Goal: Task Accomplishment & Management: Manage account settings

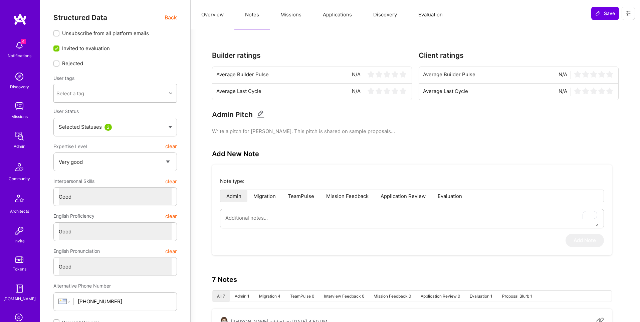
select select "5"
select select "4"
select select "6"
select select "UY"
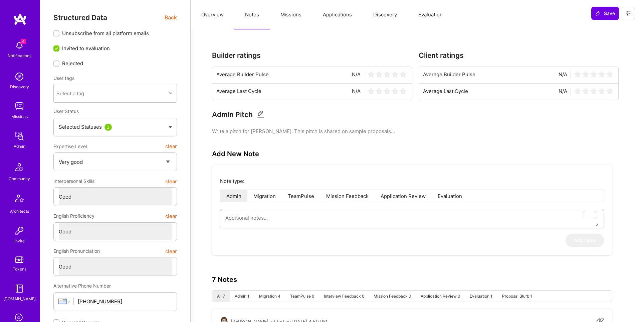
select select "Right Now"
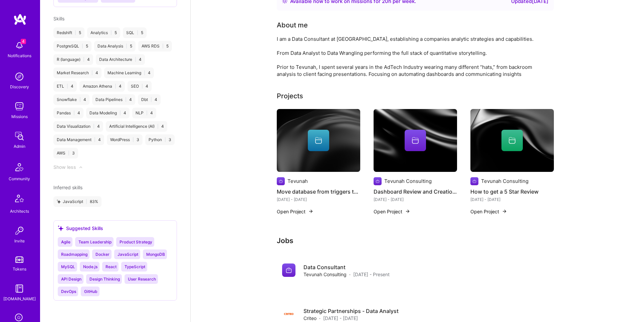
scroll to position [105, 0]
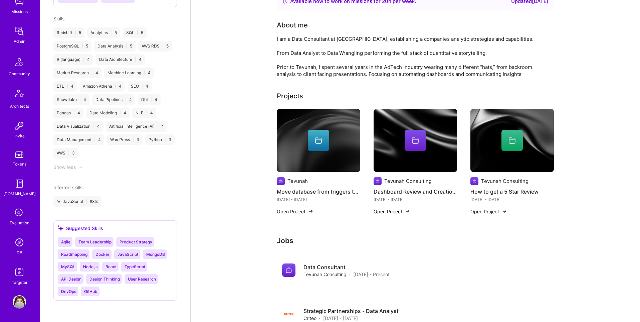
click at [21, 240] on img at bounding box center [19, 242] width 13 height 13
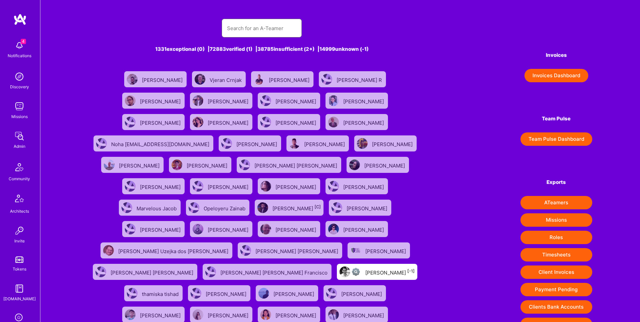
click at [256, 30] on input "text" at bounding box center [261, 28] width 69 height 17
paste input "mostafa.ezaeir@gmail.com"
type input "mostafa.ezaeir@gmail.com"
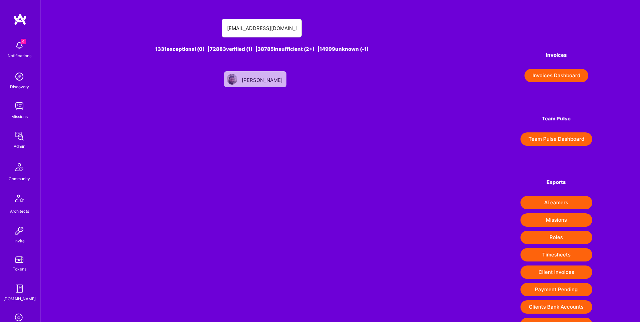
click at [262, 81] on div "[PERSON_NAME]" at bounding box center [263, 79] width 42 height 9
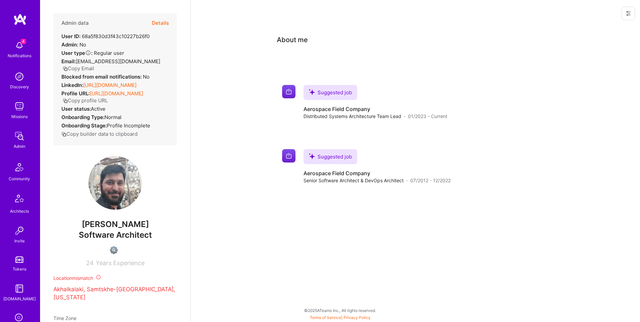
click at [628, 9] on button at bounding box center [628, 13] width 13 height 13
click at [607, 23] on button "Login as Mostafa" at bounding box center [605, 28] width 62 height 17
